Goal: Find specific page/section: Find specific page/section

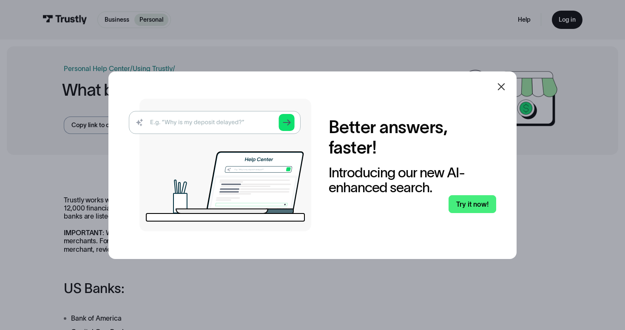
click at [504, 89] on icon at bounding box center [501, 86] width 7 height 7
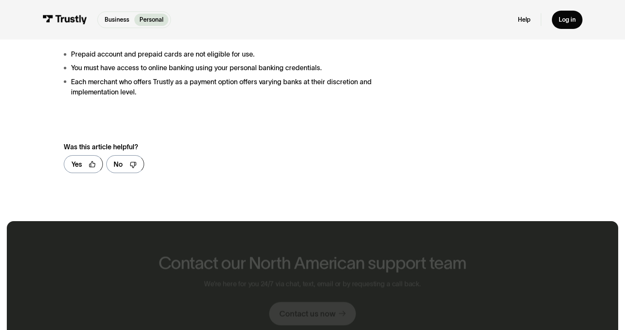
scroll to position [862, 0]
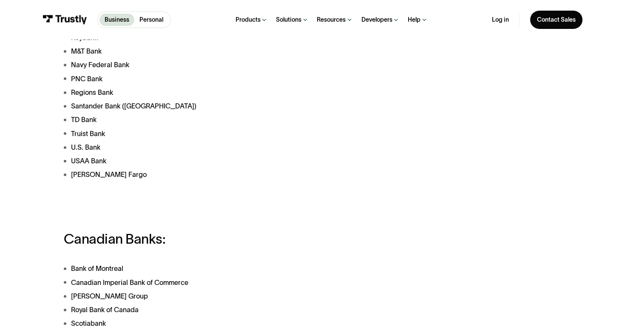
scroll to position [668, 0]
